Goal: Information Seeking & Learning: Find specific page/section

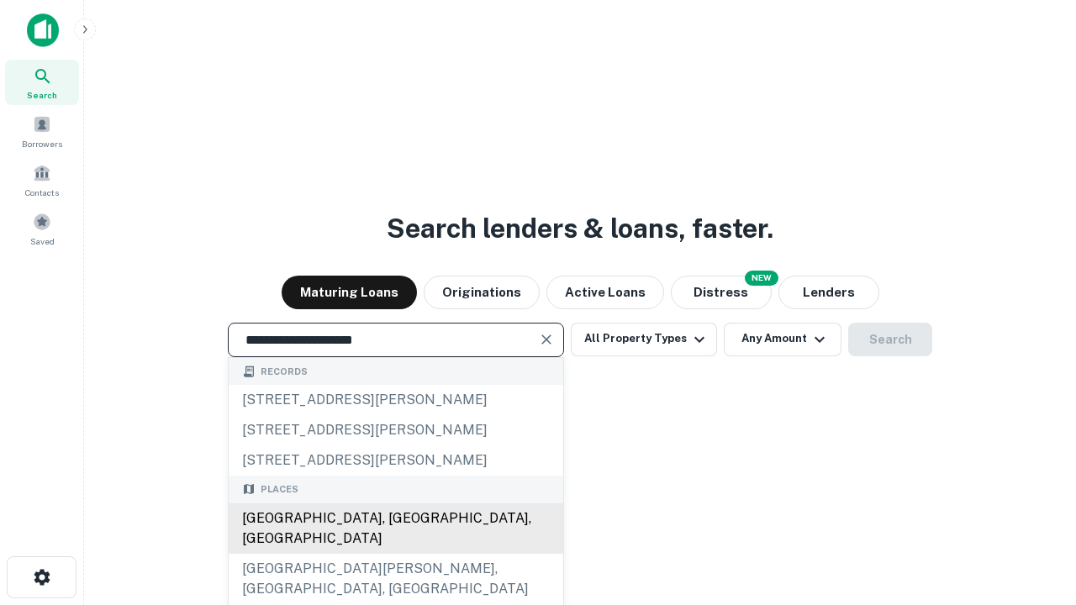
click at [395, 554] on div "[GEOGRAPHIC_DATA], [GEOGRAPHIC_DATA], [GEOGRAPHIC_DATA]" at bounding box center [396, 528] width 334 height 50
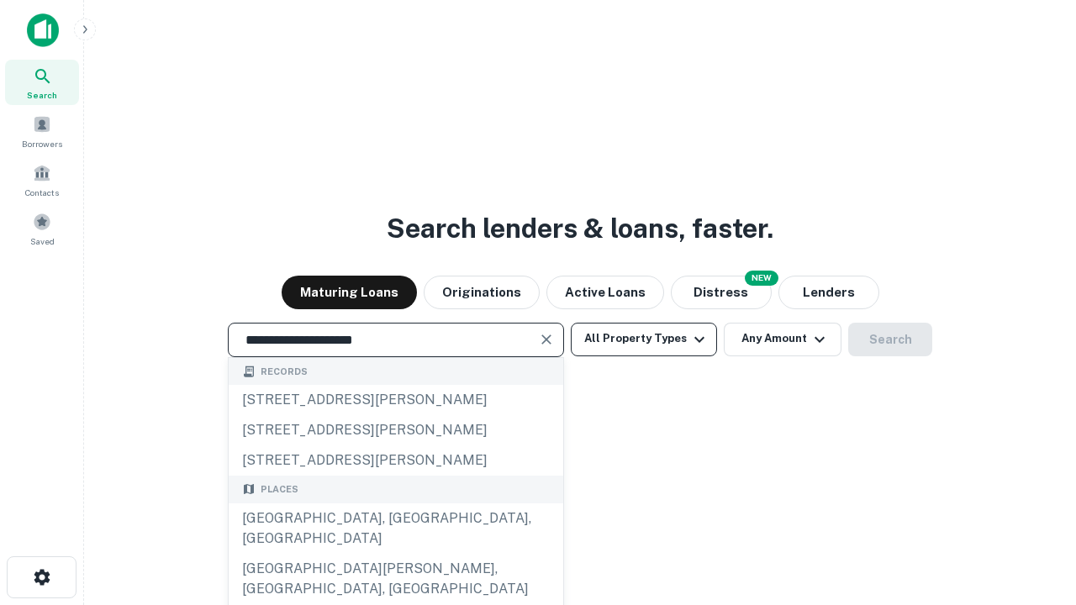
type input "**********"
click at [644, 339] on button "All Property Types" at bounding box center [644, 340] width 146 height 34
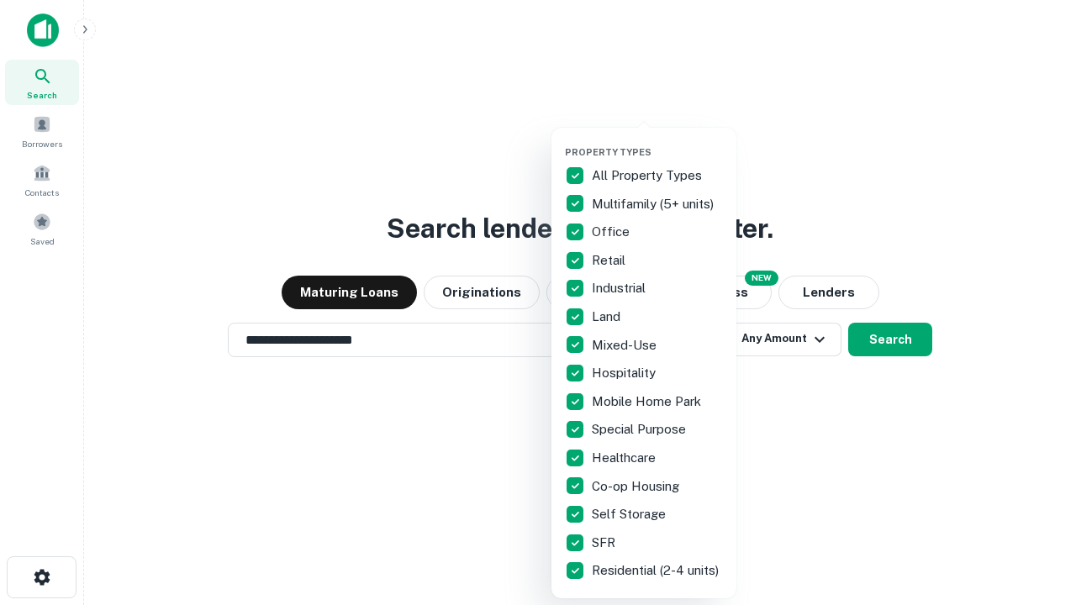
click at [657, 141] on button "button" at bounding box center [657, 141] width 185 height 1
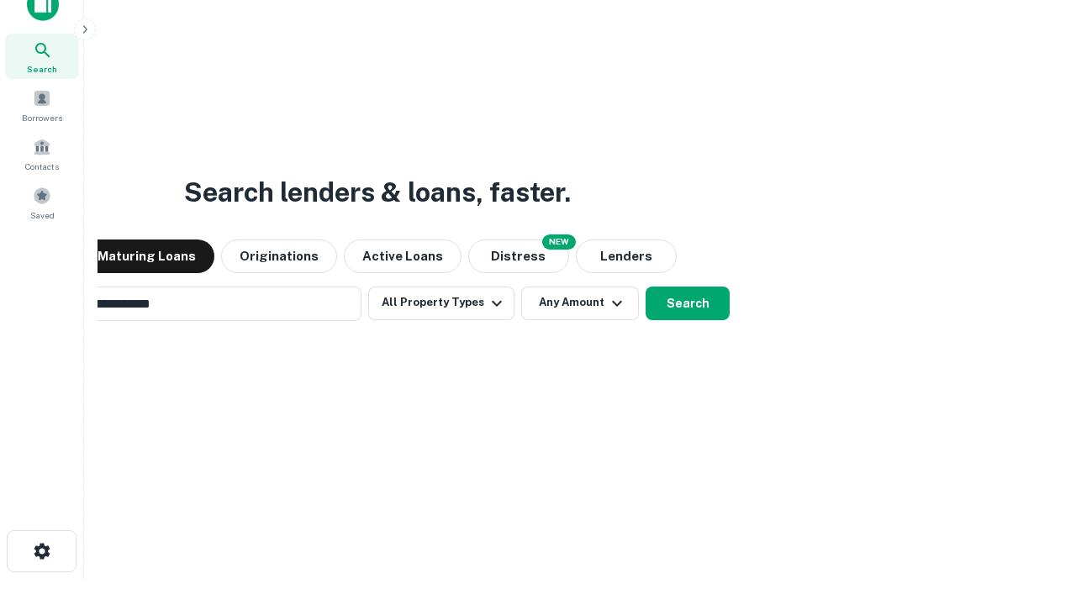
scroll to position [27, 0]
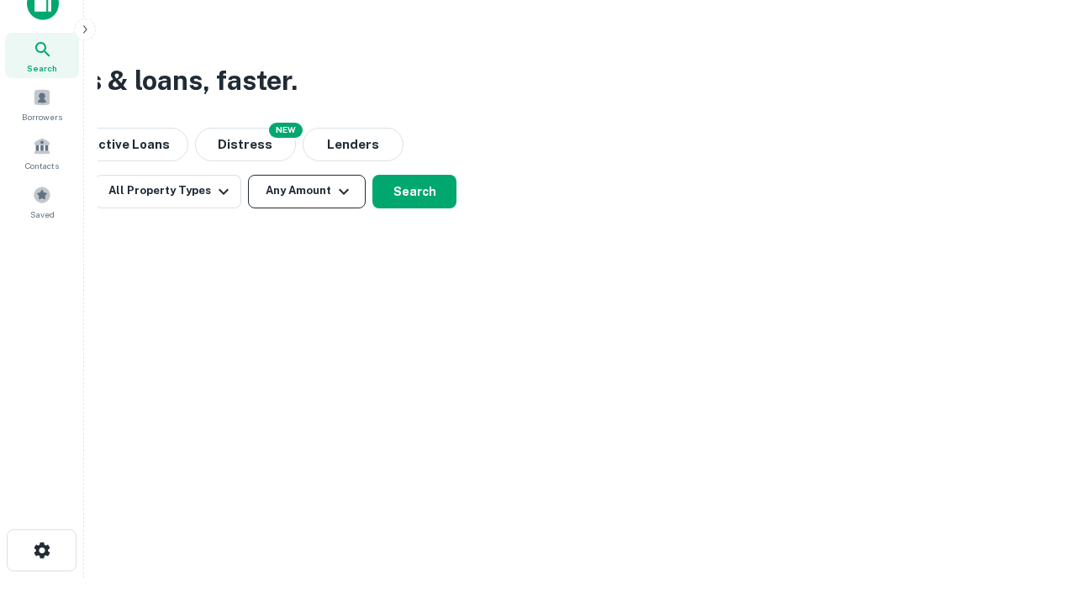
click at [307, 191] on button "Any Amount" at bounding box center [307, 192] width 118 height 34
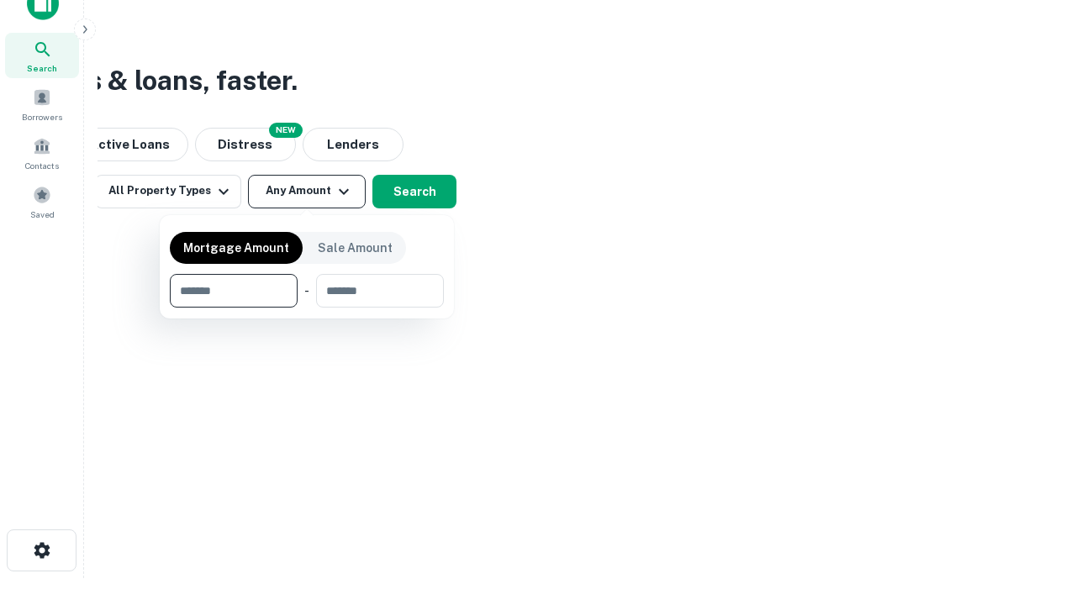
type input "*******"
click at [307, 308] on button "button" at bounding box center [307, 308] width 274 height 1
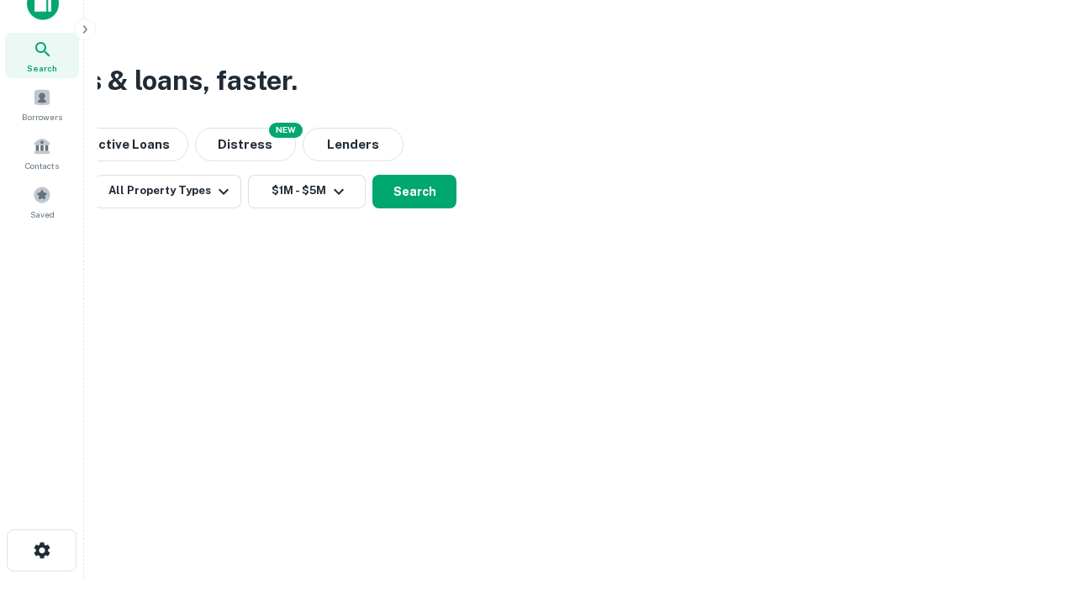
scroll to position [10, 310]
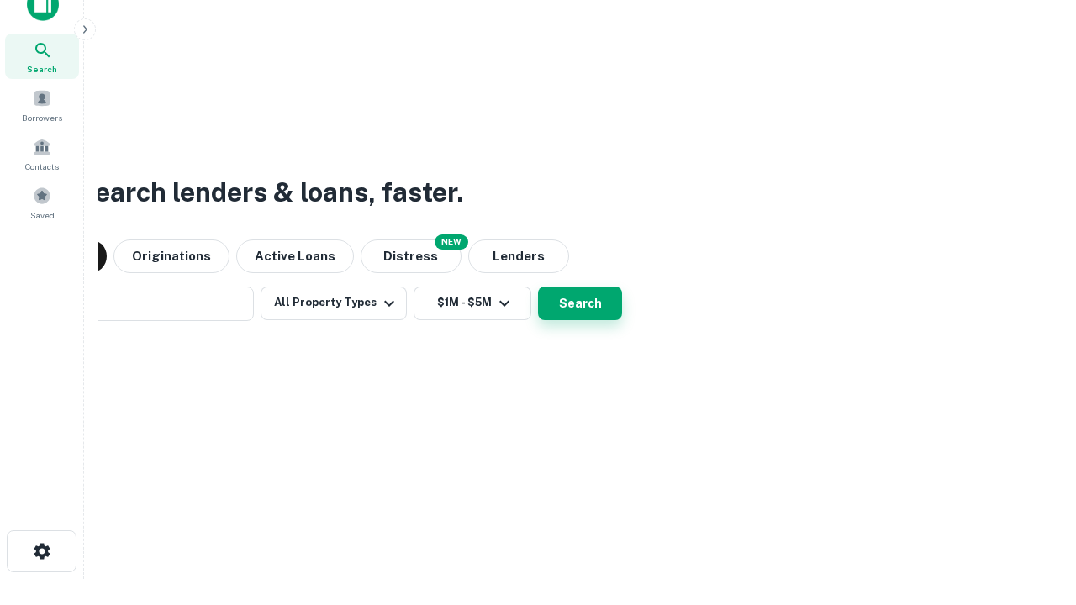
click at [538, 287] on button "Search" at bounding box center [580, 304] width 84 height 34
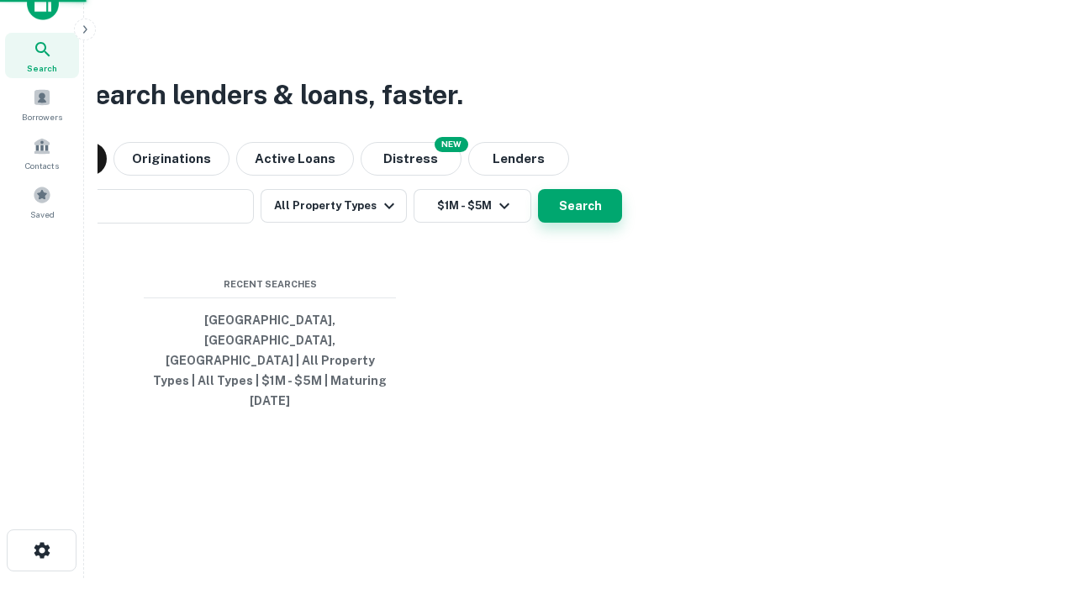
scroll to position [45, 476]
